Goal: Task Accomplishment & Management: Use online tool/utility

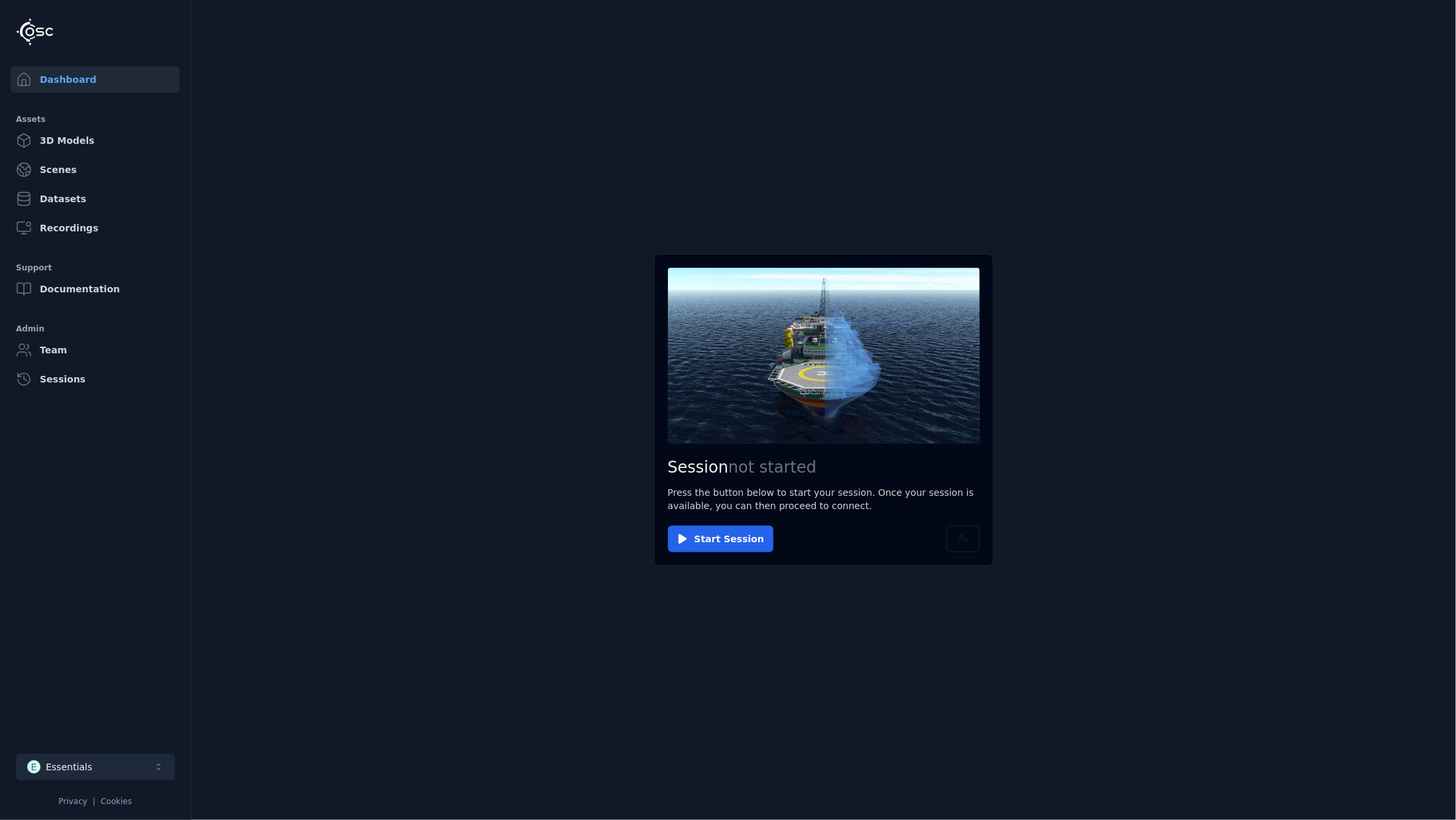
click at [135, 767] on button "E Essentials" at bounding box center [96, 767] width 159 height 27
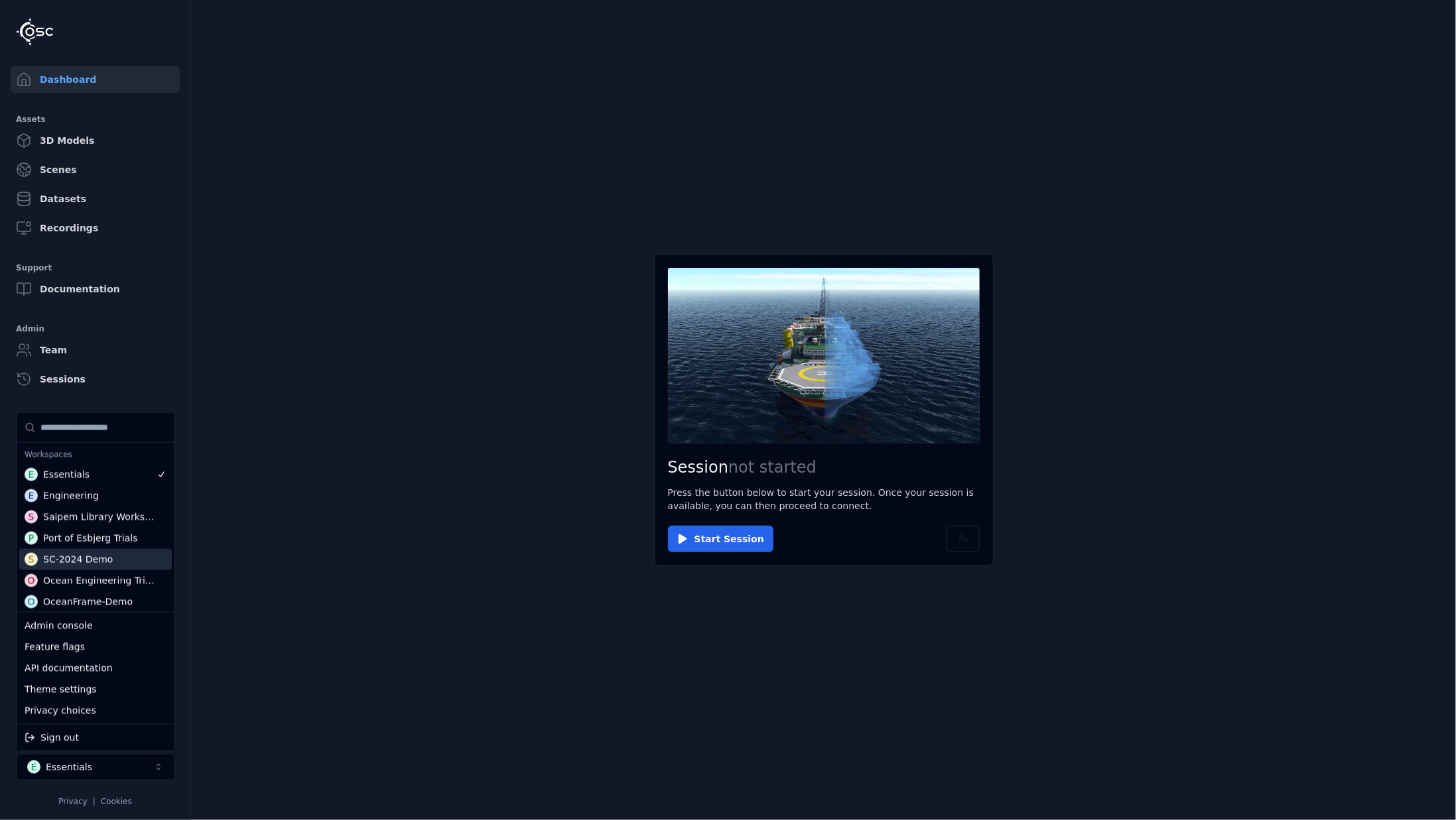
click at [98, 556] on div "SC-2024 Demo" at bounding box center [78, 559] width 70 height 13
click at [683, 540] on html "Dashboard Assets 3D Models Scenes Datasets Recordings Support Documentation Adm…" at bounding box center [728, 410] width 1456 height 820
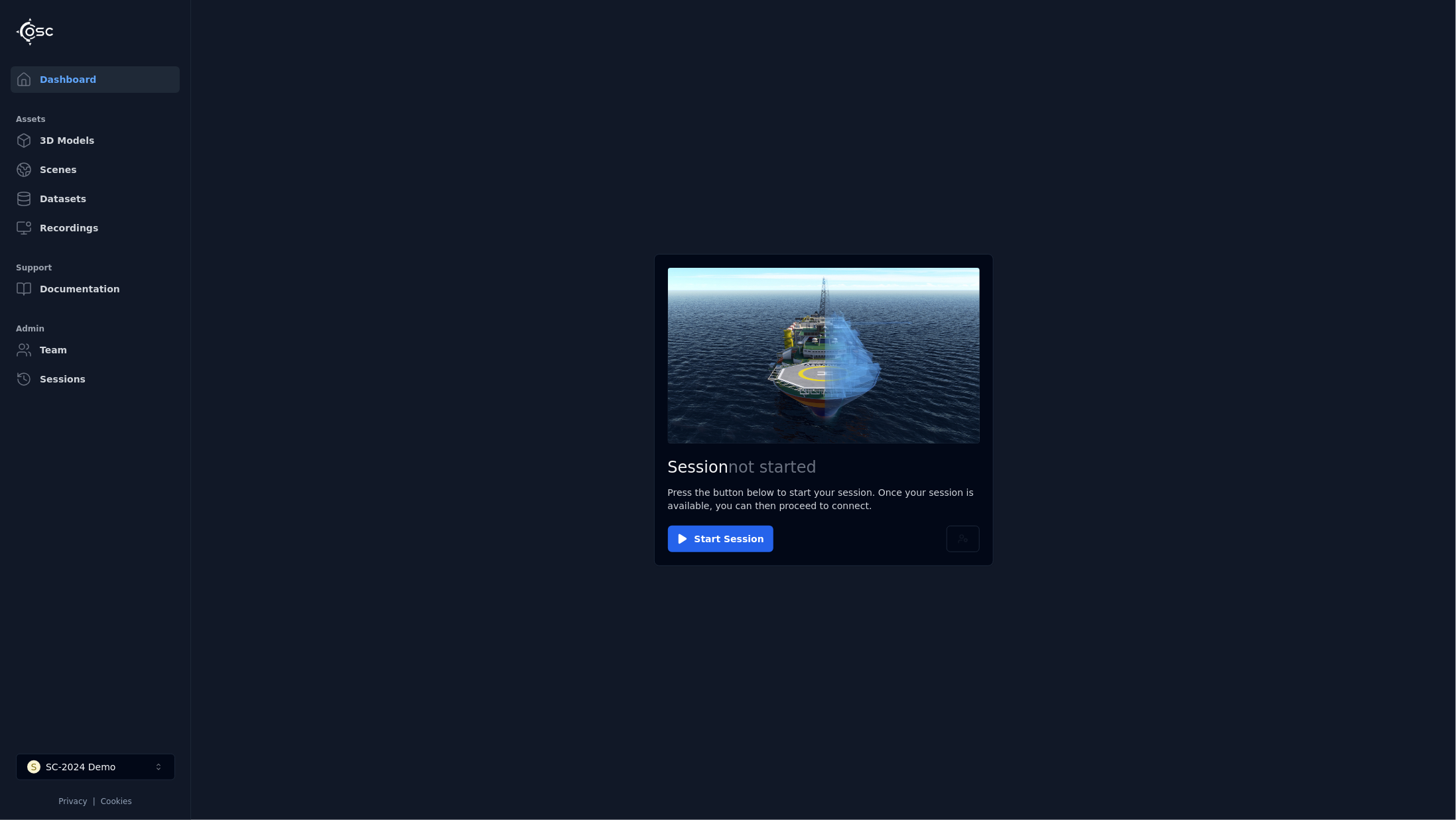
click at [683, 540] on icon at bounding box center [682, 539] width 8 height 10
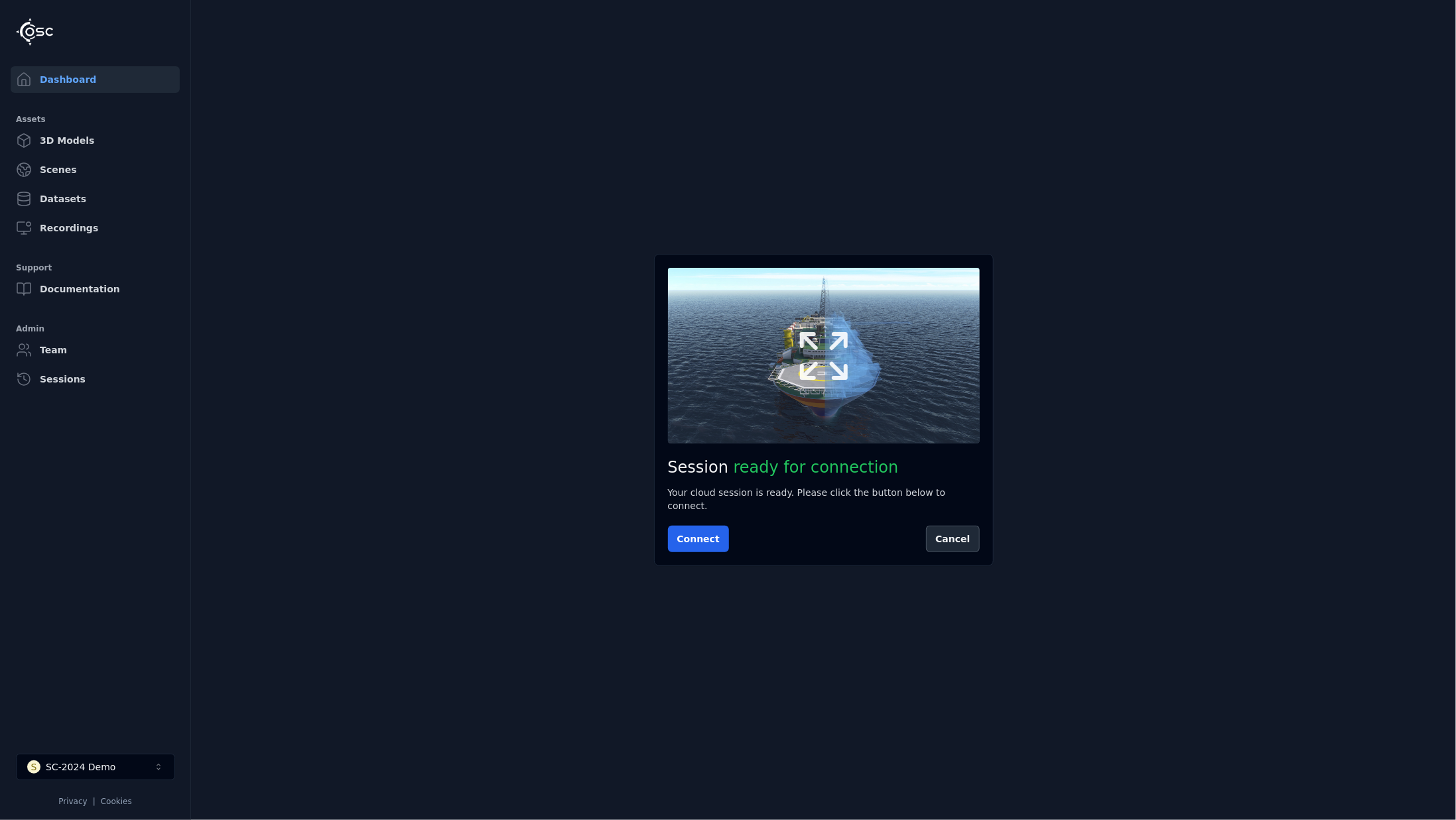
click at [781, 394] on button at bounding box center [823, 355] width 312 height 175
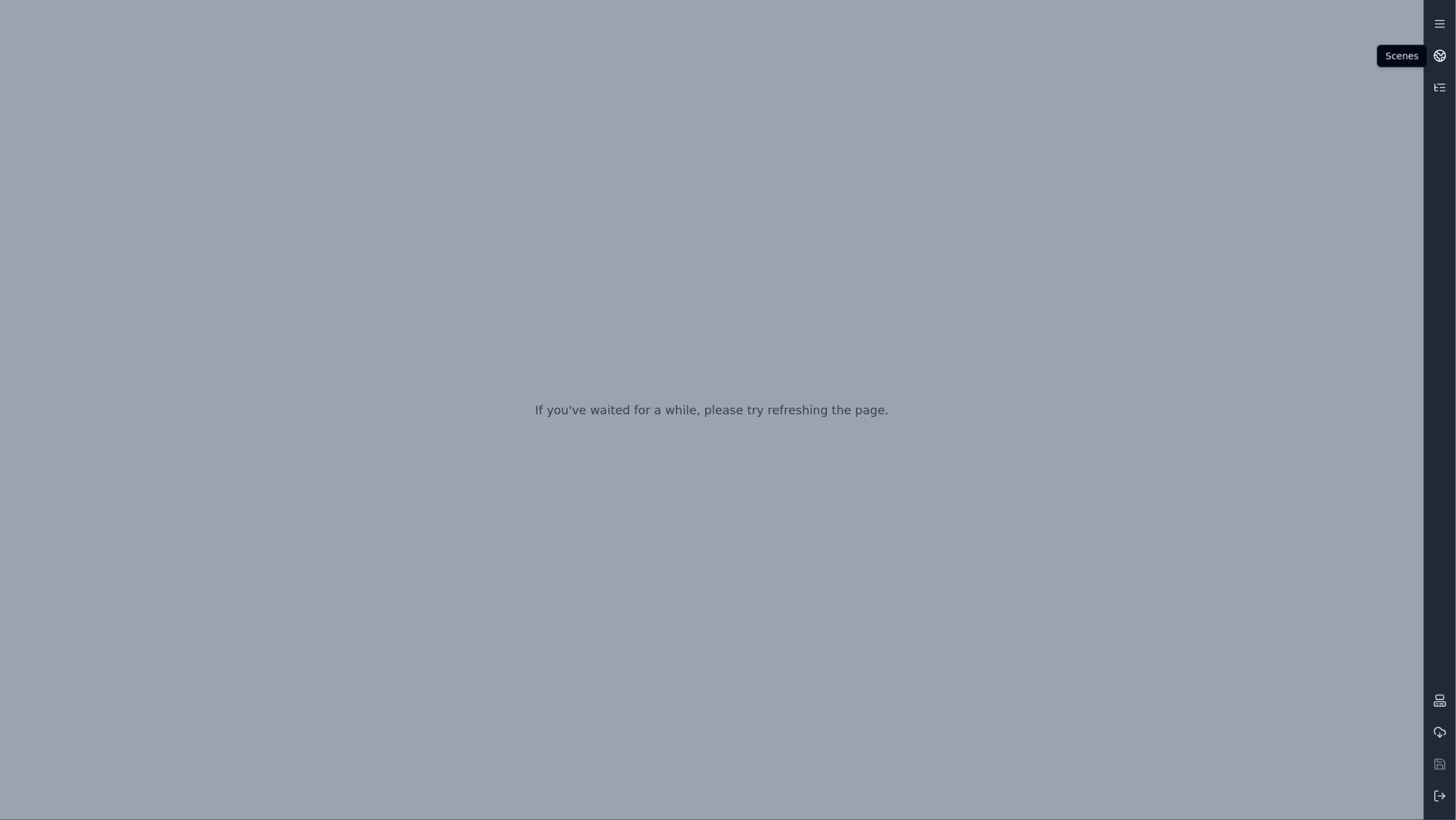
click at [1443, 61] on icon at bounding box center [1439, 55] width 13 height 13
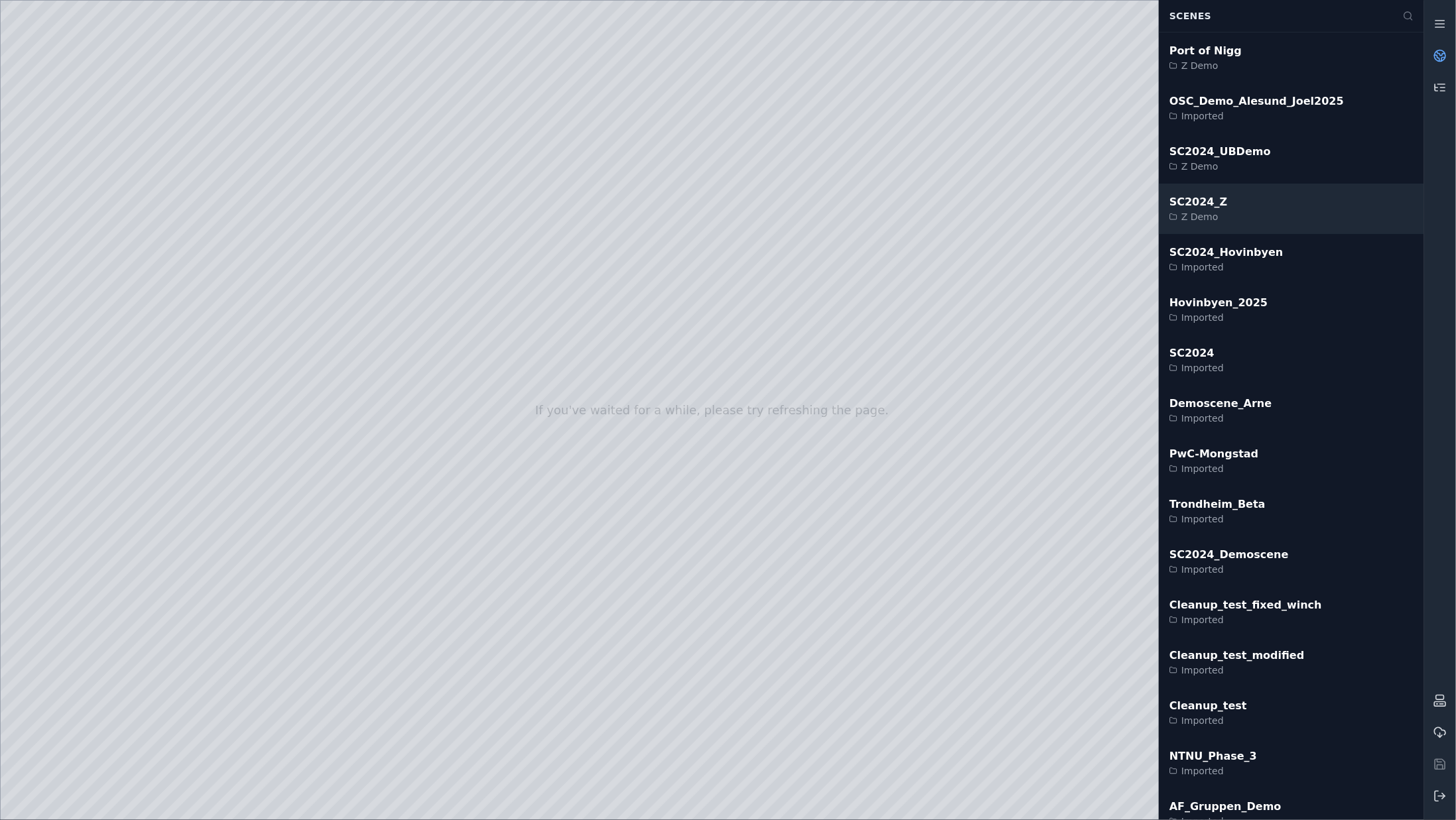
click at [1247, 206] on div "SC2024_Z Z Demo" at bounding box center [1291, 209] width 266 height 50
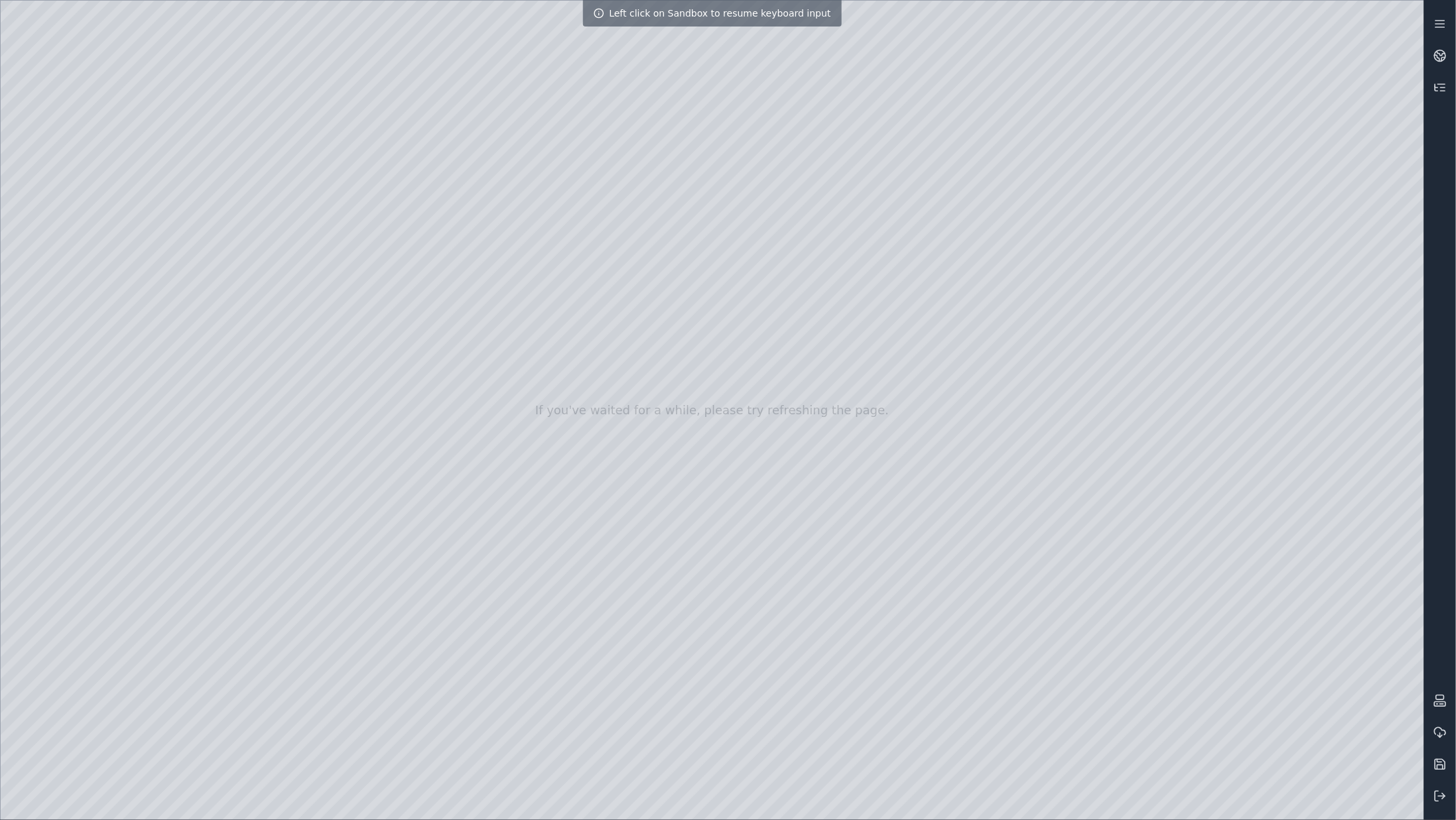
drag, startPoint x: 1072, startPoint y: 182, endPoint x: 1099, endPoint y: 135, distance: 54.2
click at [1099, 135] on div at bounding box center [712, 410] width 1423 height 820
drag, startPoint x: 1051, startPoint y: 189, endPoint x: 948, endPoint y: 282, distance: 138.8
drag, startPoint x: 948, startPoint y: 282, endPoint x: 1030, endPoint y: 288, distance: 82.2
drag, startPoint x: 1030, startPoint y: 288, endPoint x: 1000, endPoint y: 281, distance: 30.8
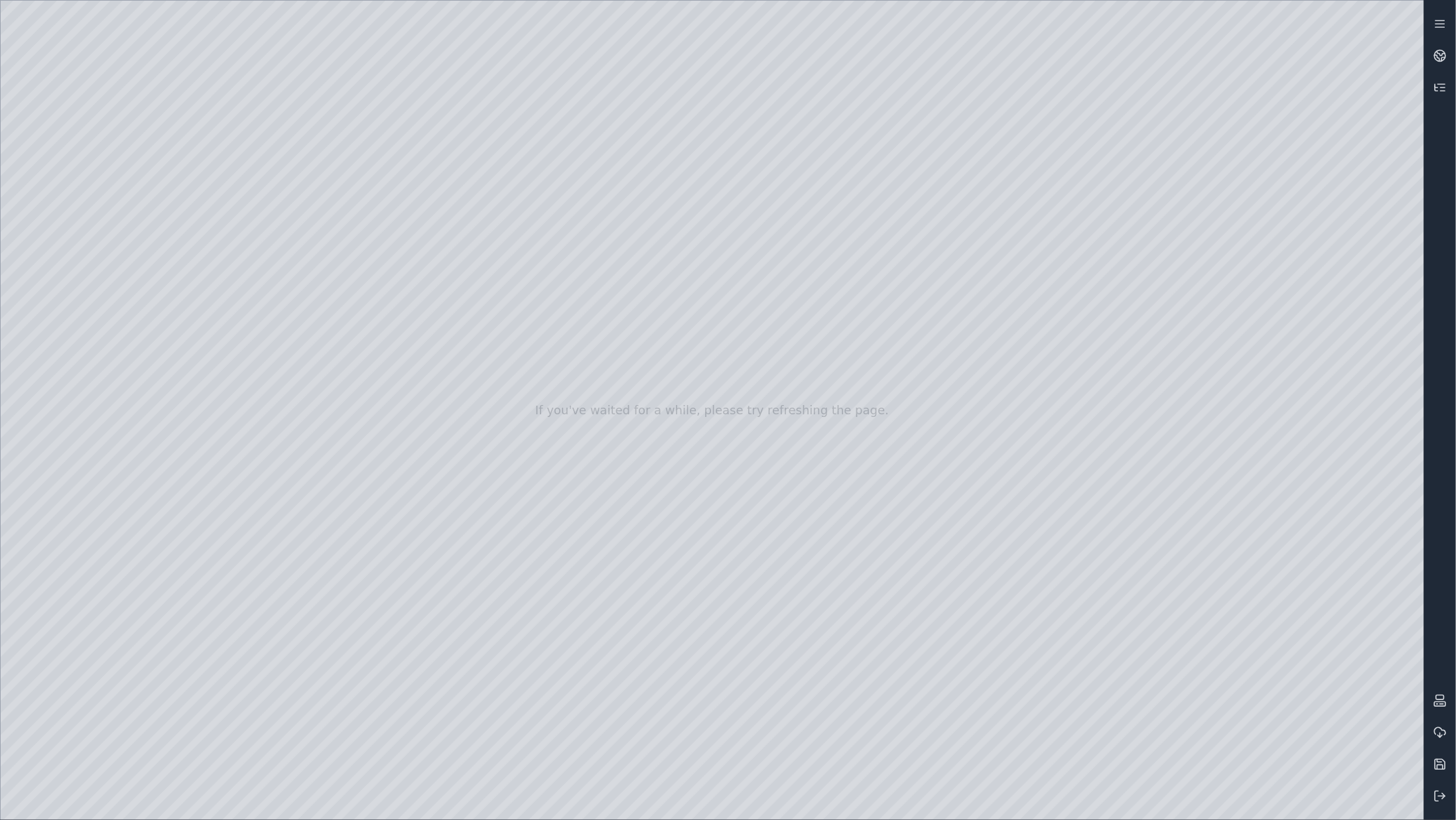
drag, startPoint x: 1000, startPoint y: 281, endPoint x: 1033, endPoint y: 263, distance: 37.6
click at [1443, 62] on link at bounding box center [1440, 55] width 32 height 32
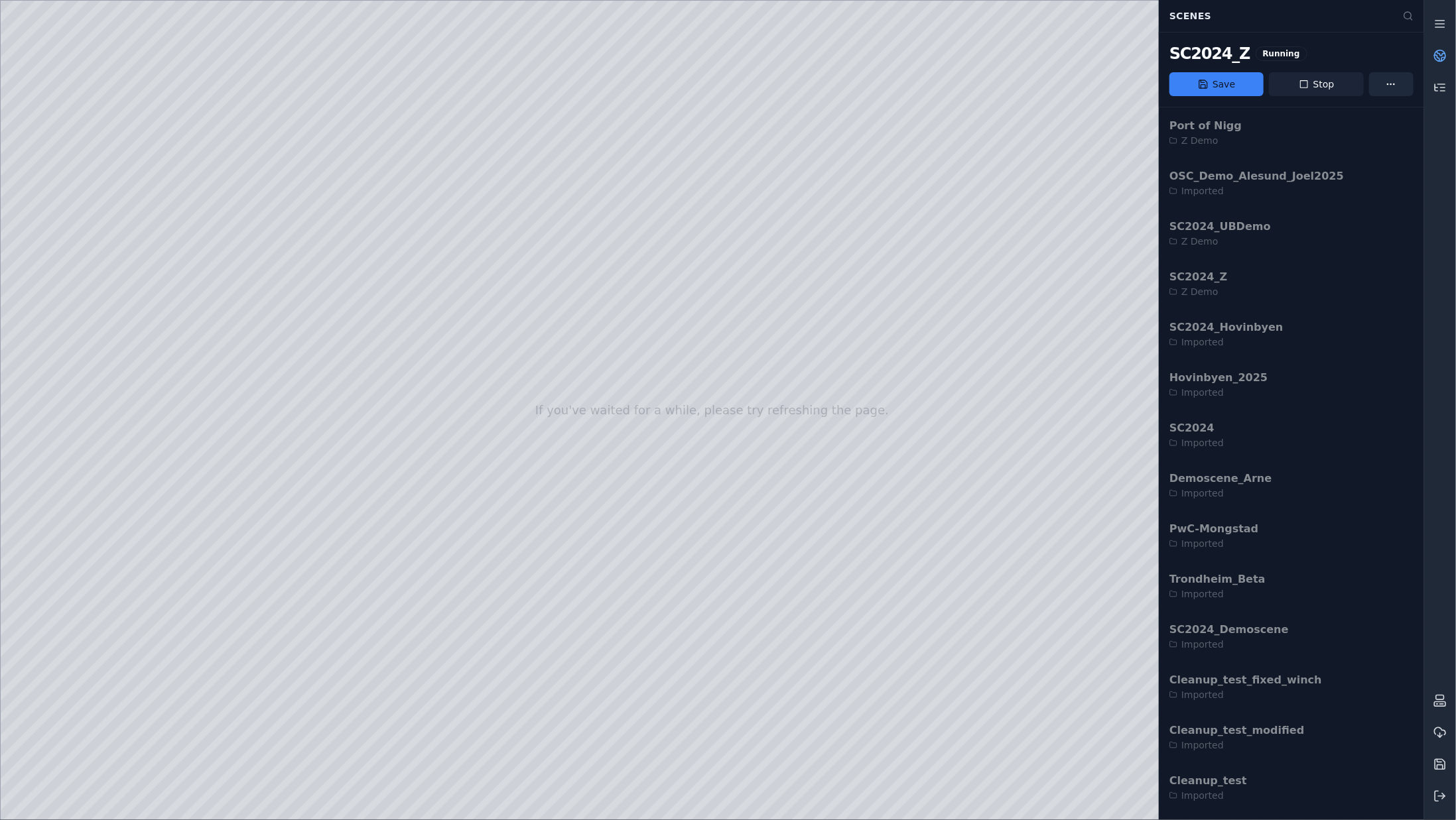
click at [1341, 82] on button "Stop" at bounding box center [1316, 83] width 94 height 24
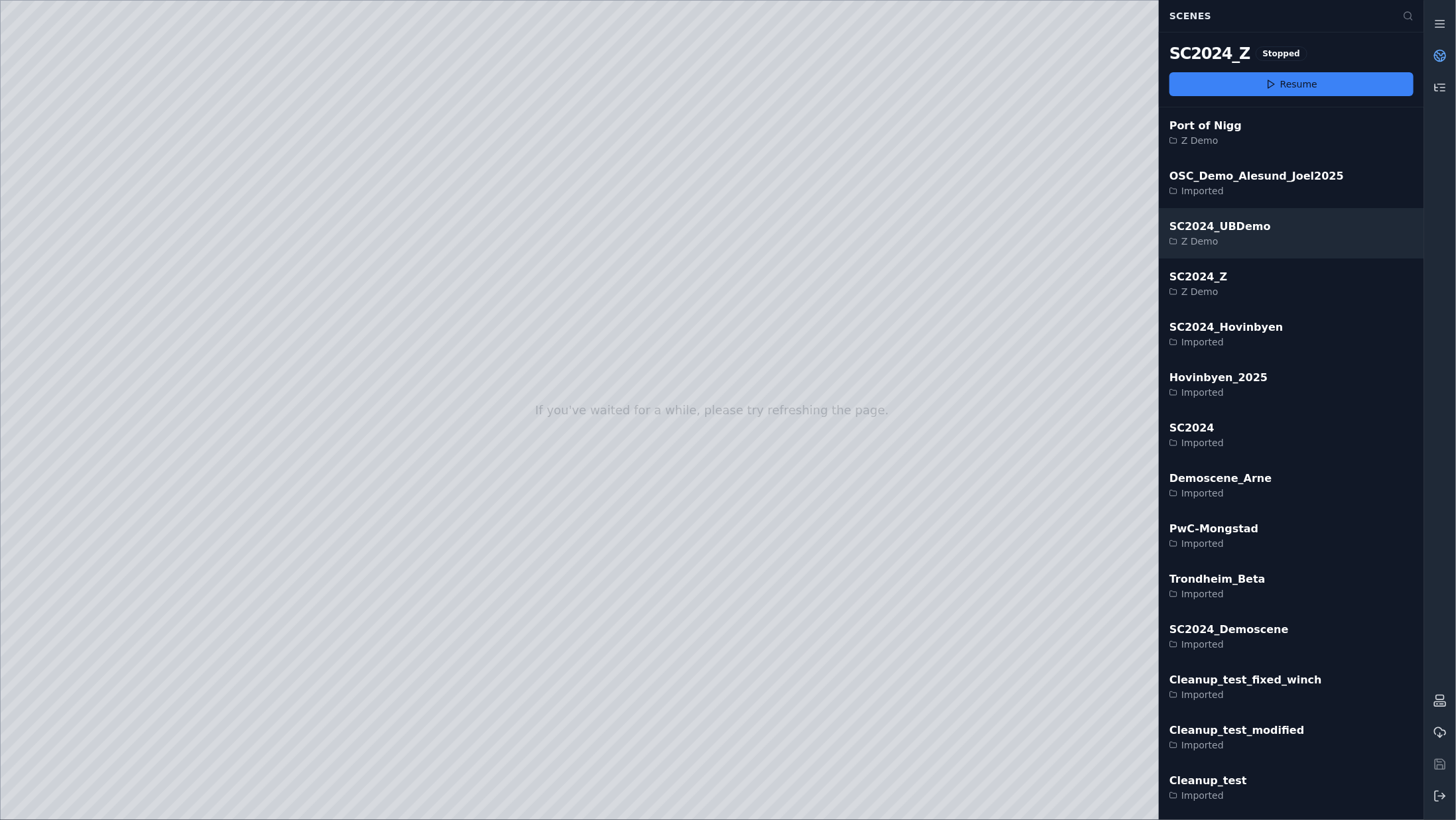
click at [1203, 223] on div "SC2024_UBDemo" at bounding box center [1220, 226] width 102 height 16
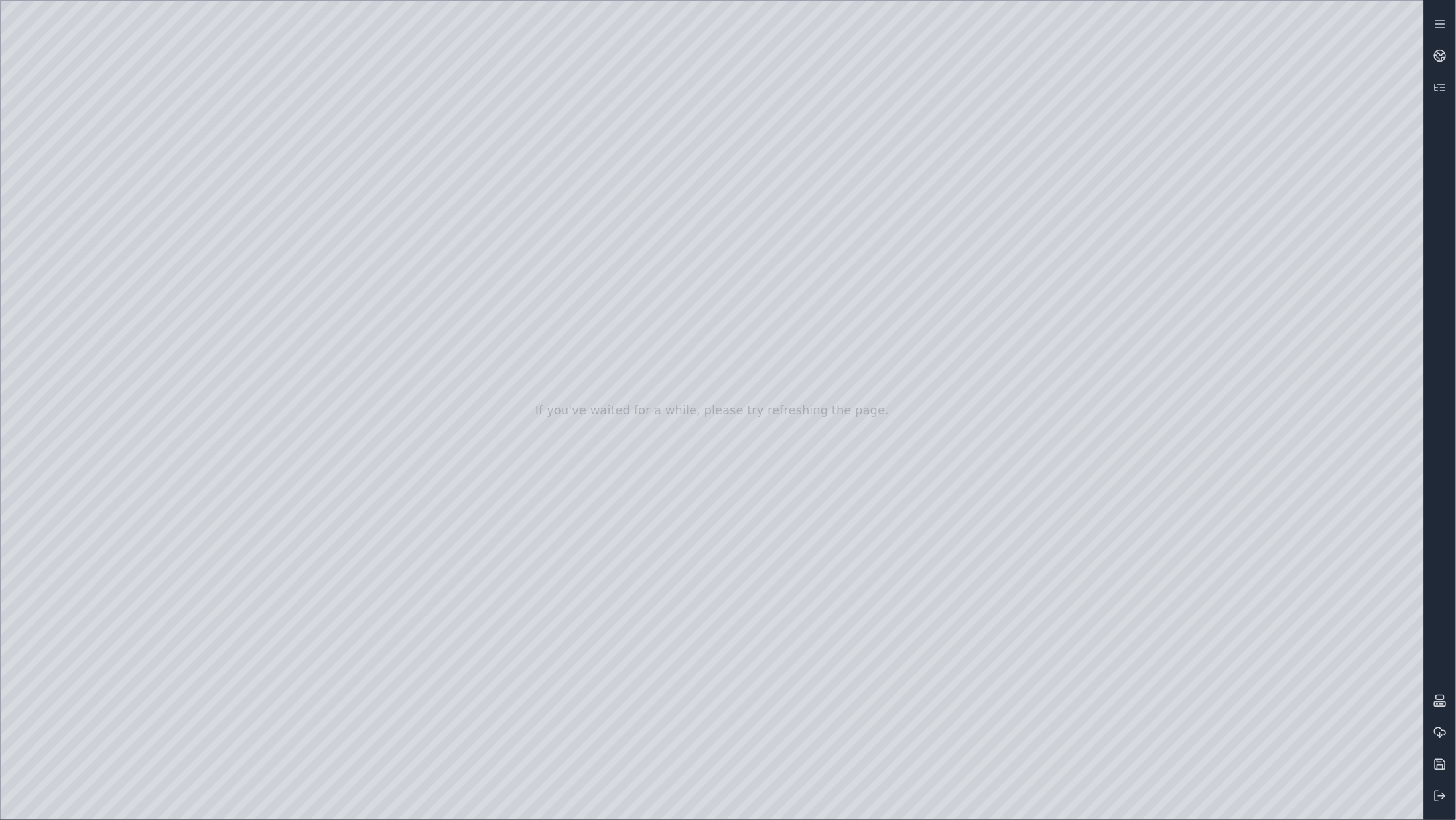
click at [340, 451] on div at bounding box center [712, 410] width 1423 height 820
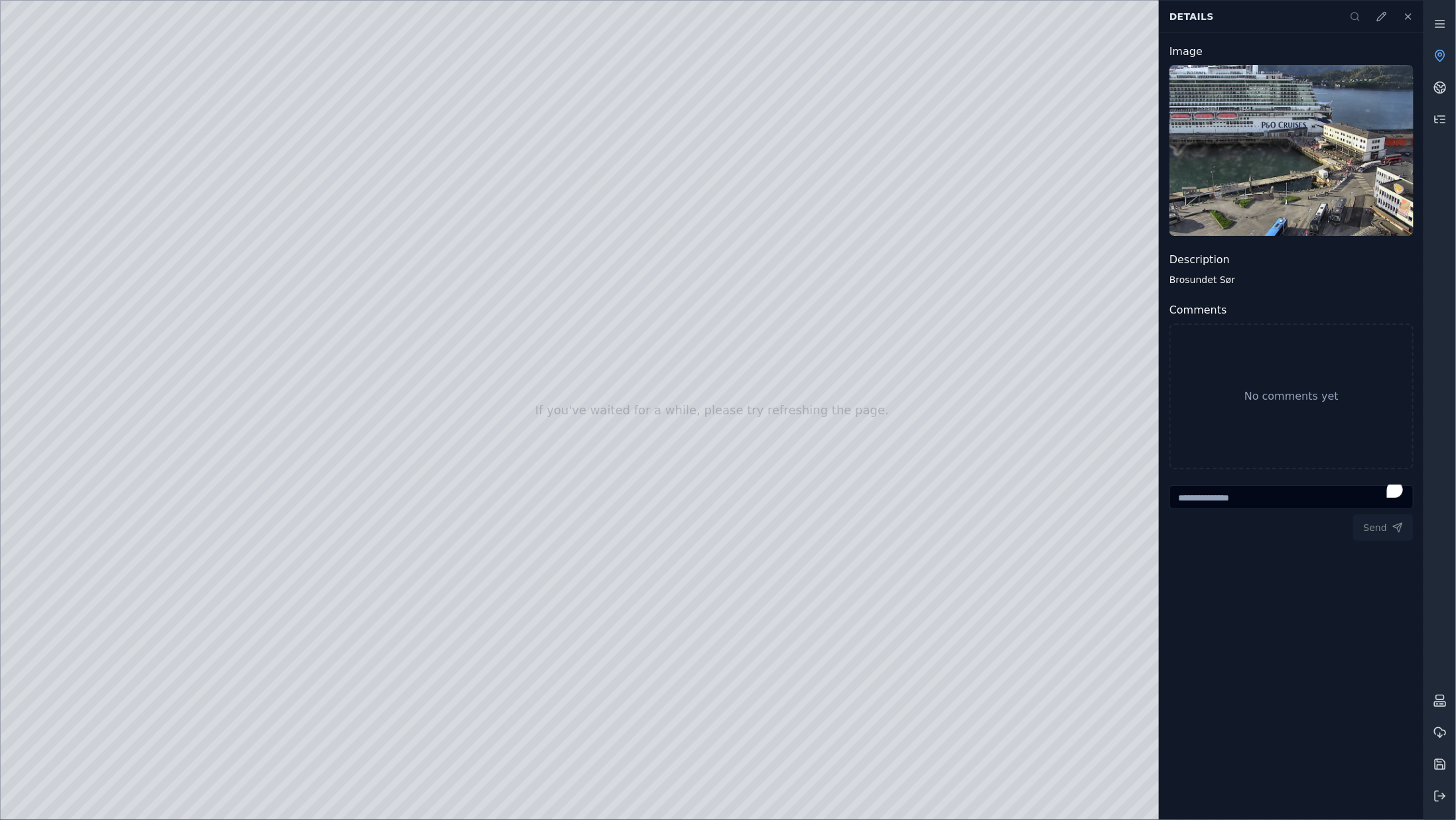
click at [787, 166] on div at bounding box center [712, 410] width 1423 height 820
click at [712, 141] on div at bounding box center [712, 410] width 1423 height 820
click at [1404, 14] on icon at bounding box center [1408, 17] width 11 height 11
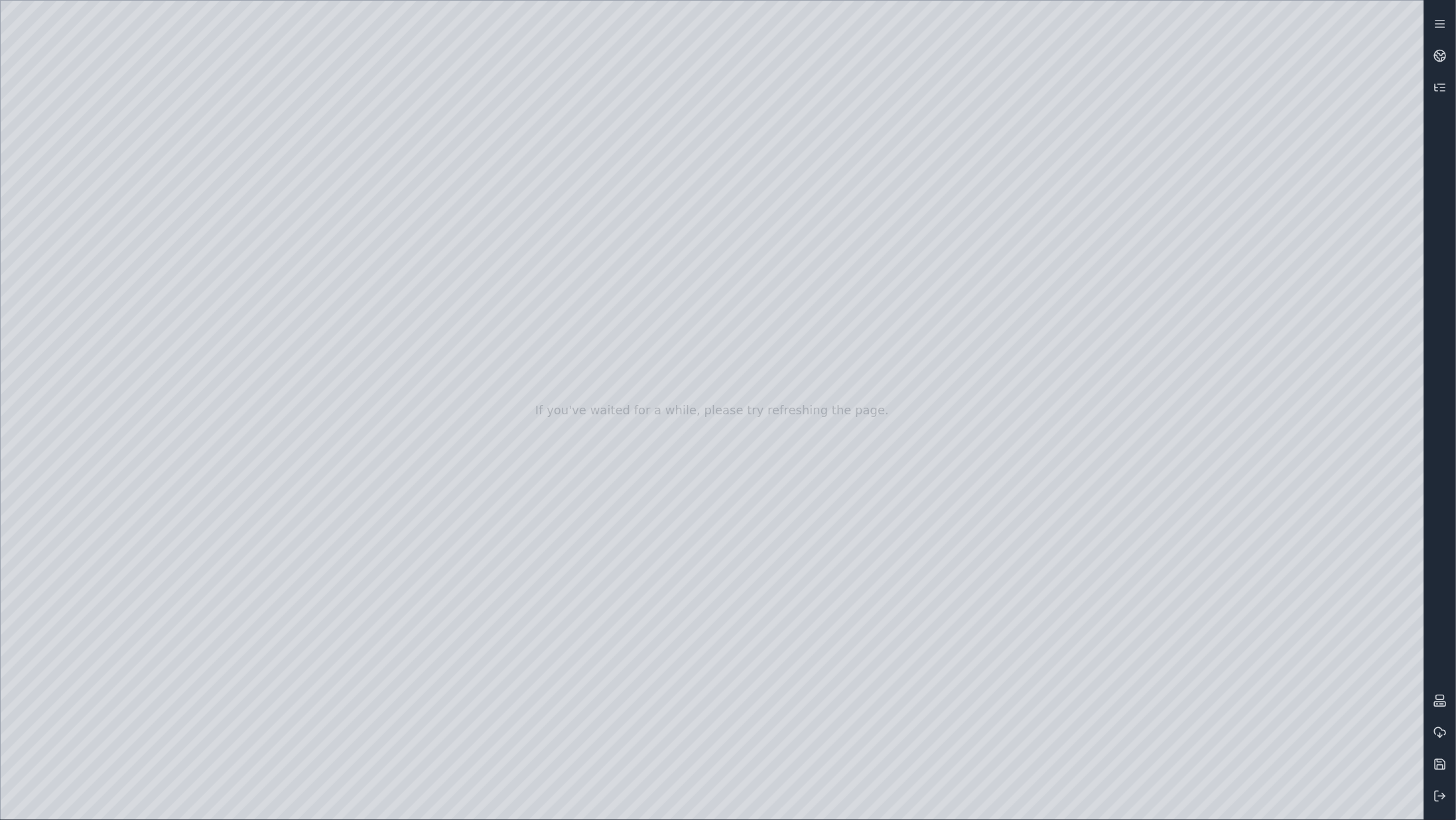
click at [324, 438] on div at bounding box center [712, 410] width 1423 height 820
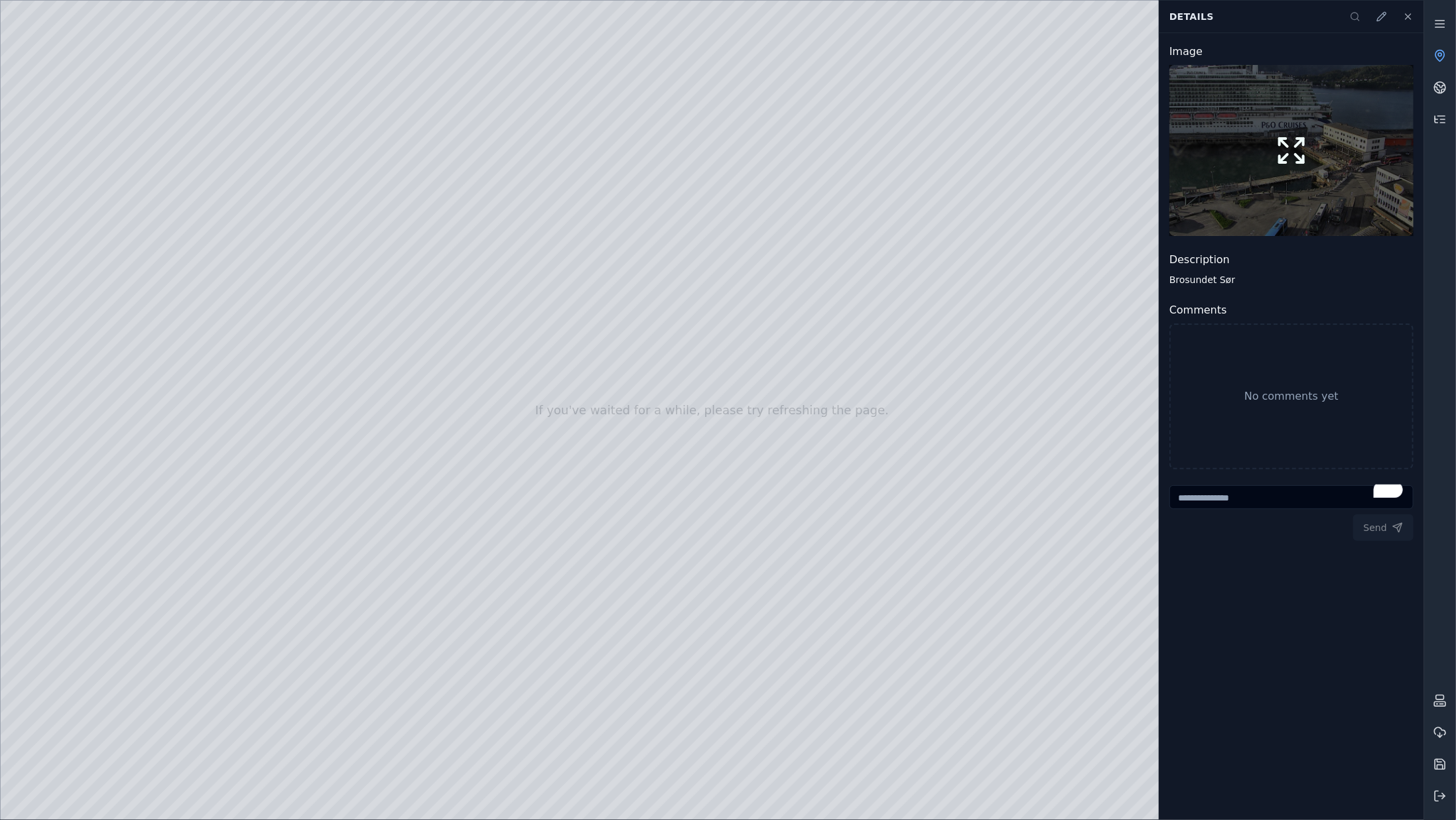
click at [1241, 153] on button at bounding box center [1291, 151] width 244 height 171
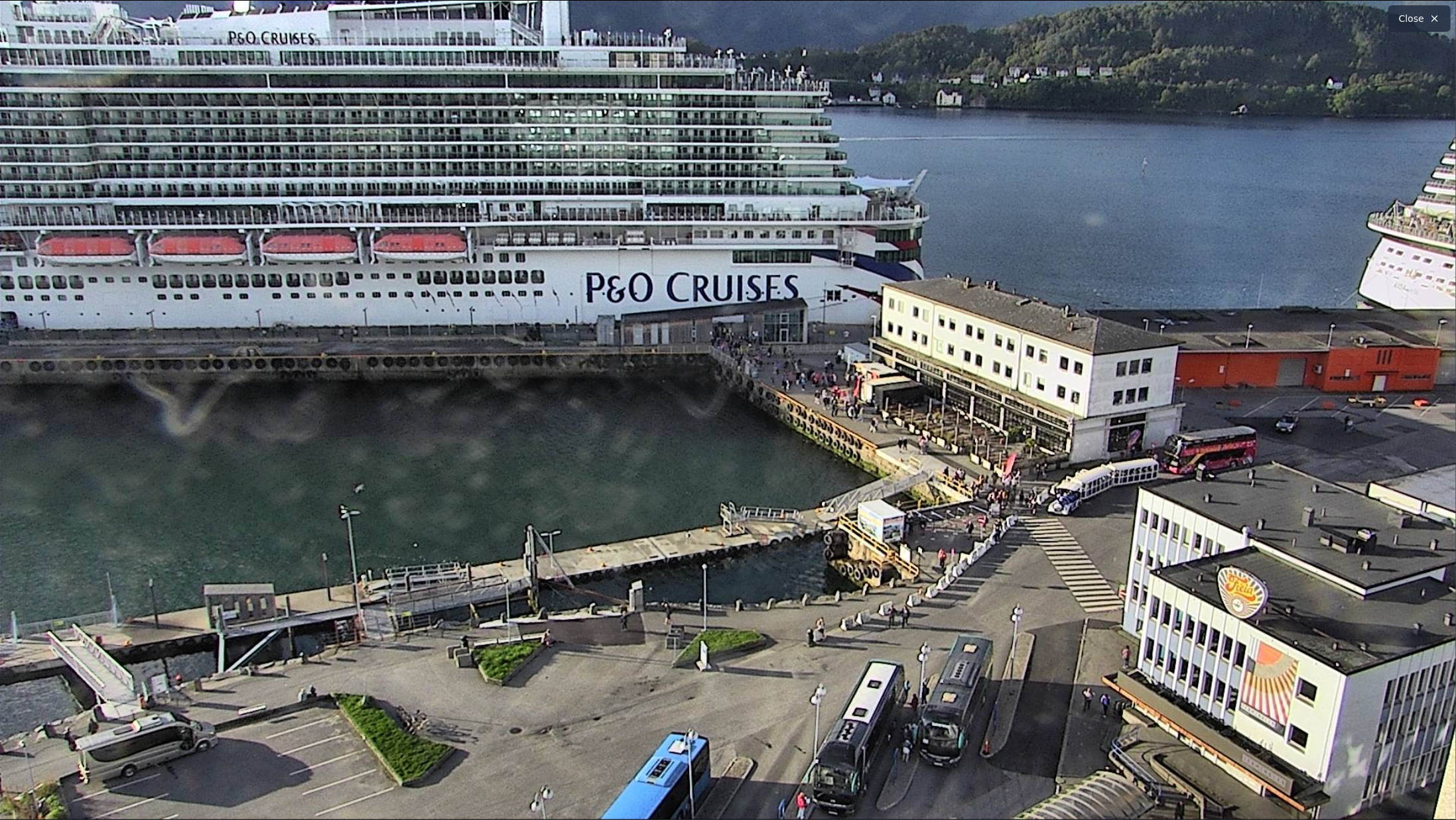
click at [1437, 17] on icon at bounding box center [1434, 18] width 5 height 5
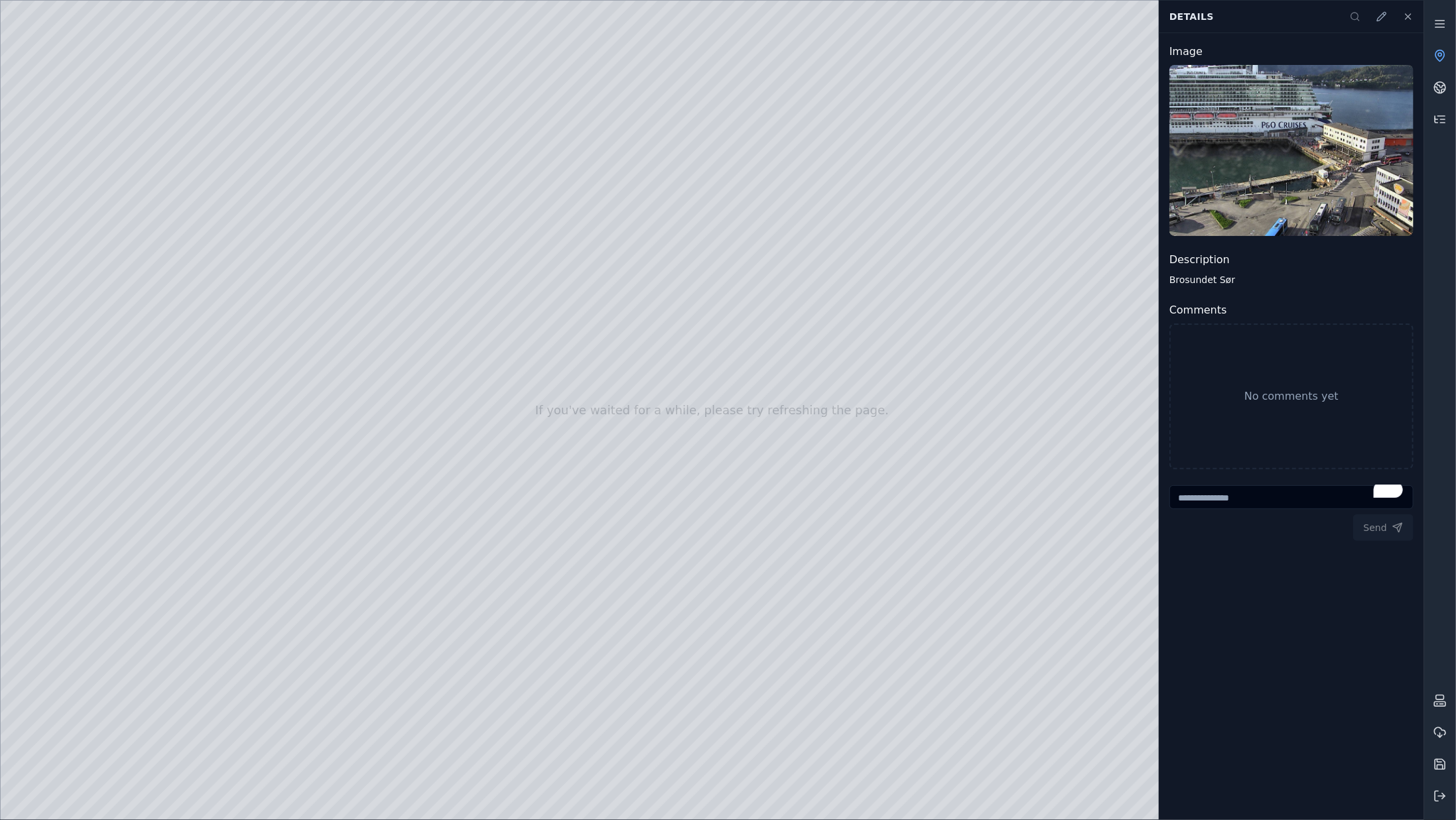
click at [1202, 493] on textarea "To enrich screen reader interactions, please activate Accessibility in Grammarl…" at bounding box center [1291, 497] width 244 height 24
